Goal: Information Seeking & Learning: Understand process/instructions

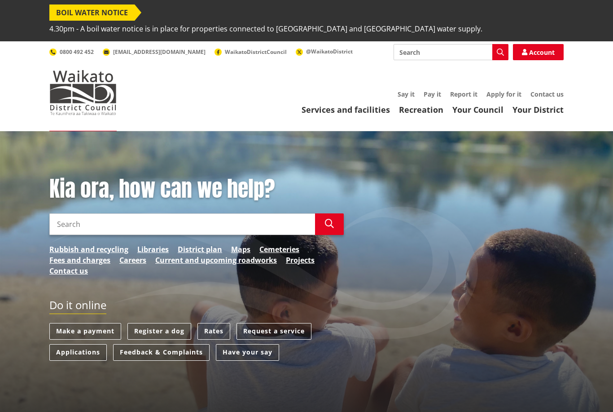
click at [58, 244] on link "Rubbish and recycling" at bounding box center [88, 249] width 79 height 11
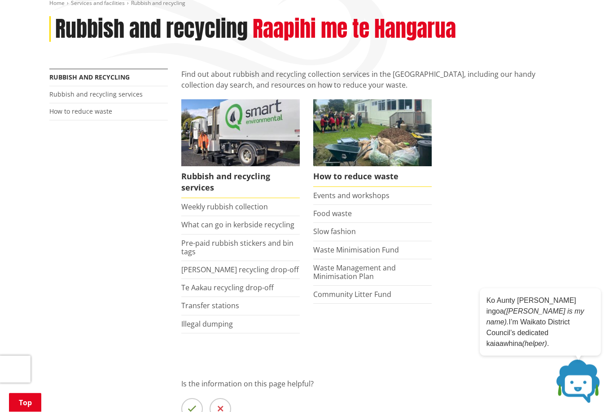
scroll to position [154, 0]
click at [250, 202] on link "Weekly rubbish collection" at bounding box center [224, 207] width 87 height 10
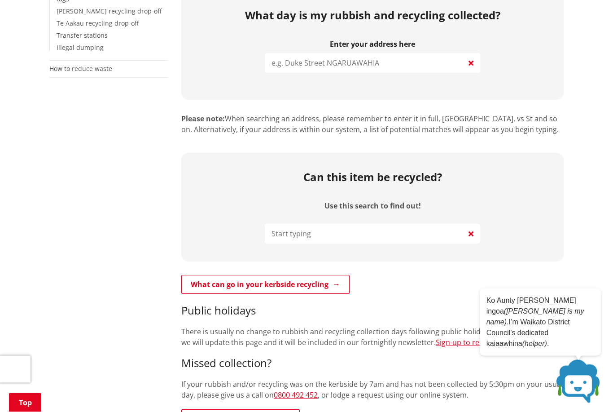
scroll to position [294, 0]
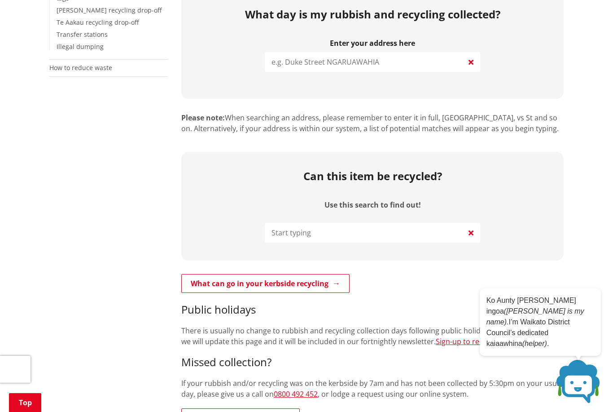
click at [325, 274] on link "What can go in your kerbside recycling" at bounding box center [265, 283] width 168 height 19
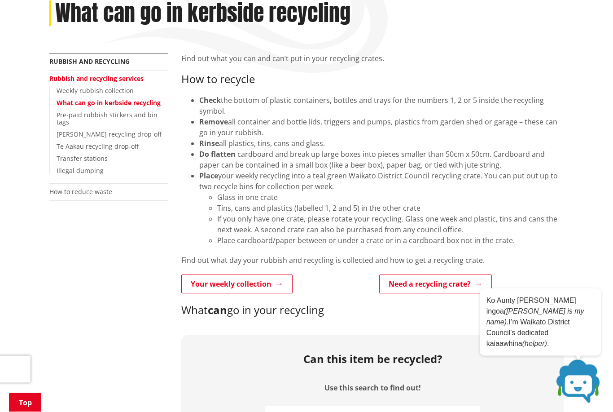
scroll to position [167, 0]
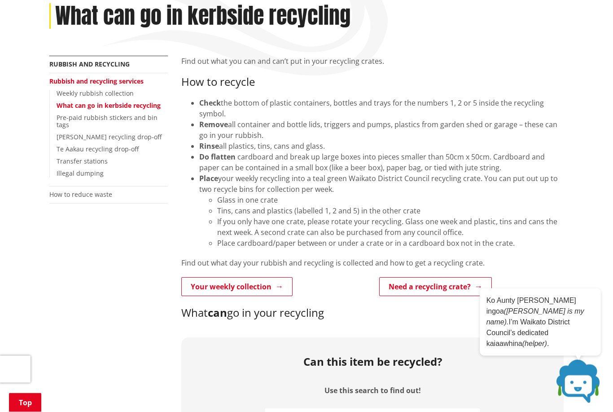
click at [158, 114] on link "Pre-paid rubbish stickers and bin tags" at bounding box center [107, 122] width 101 height 16
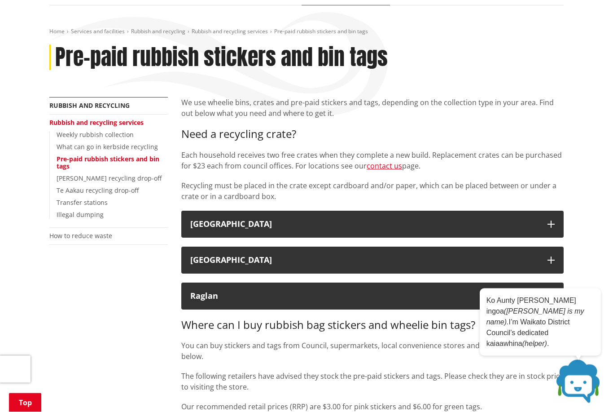
scroll to position [129, 0]
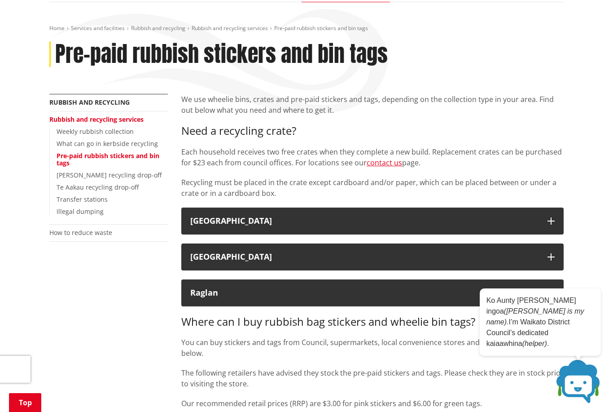
click at [546, 213] on button "[GEOGRAPHIC_DATA]" at bounding box center [372, 220] width 383 height 27
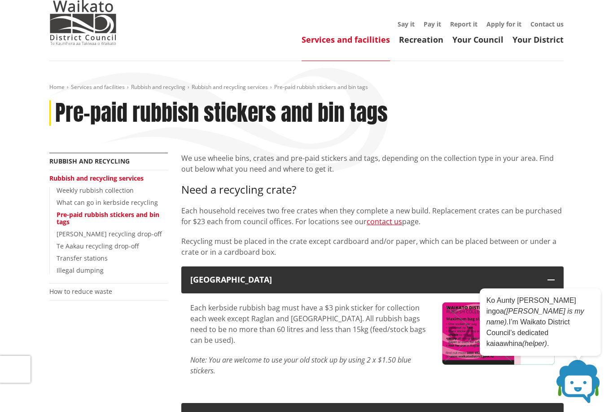
scroll to position [0, 0]
